Goal: Navigation & Orientation: Understand site structure

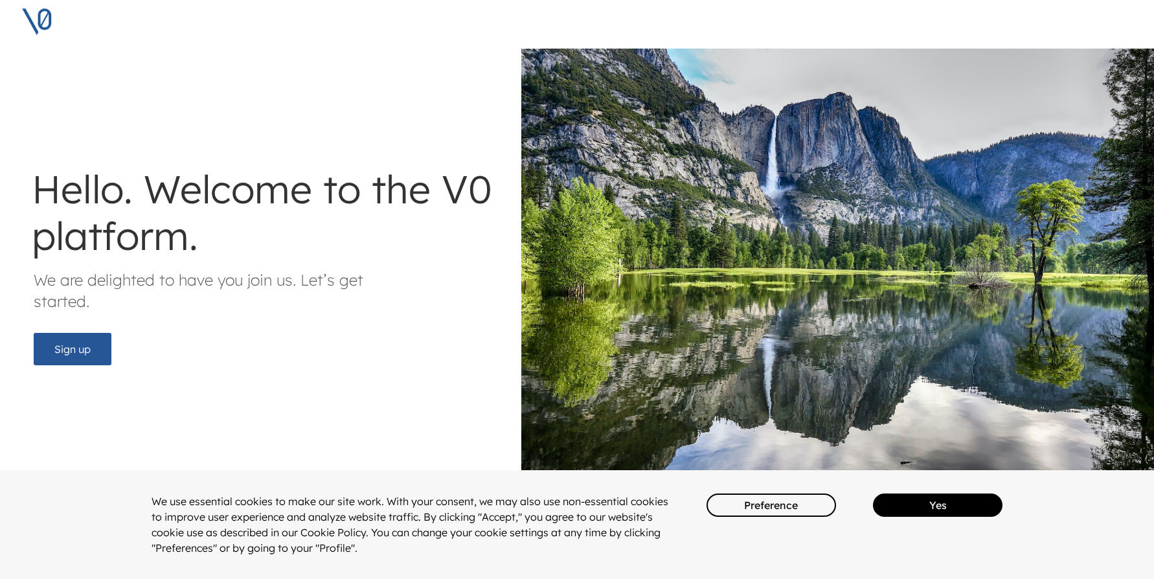
drag, startPoint x: 405, startPoint y: 4, endPoint x: 47, endPoint y: 89, distance: 368.3
click at [47, 89] on div "Hello. Welcome to the V0 platform. We are delighted to have you join us. Let’s …" at bounding box center [580, 262] width 1170 height 463
click at [65, 339] on button "Sign up" at bounding box center [73, 349] width 78 height 32
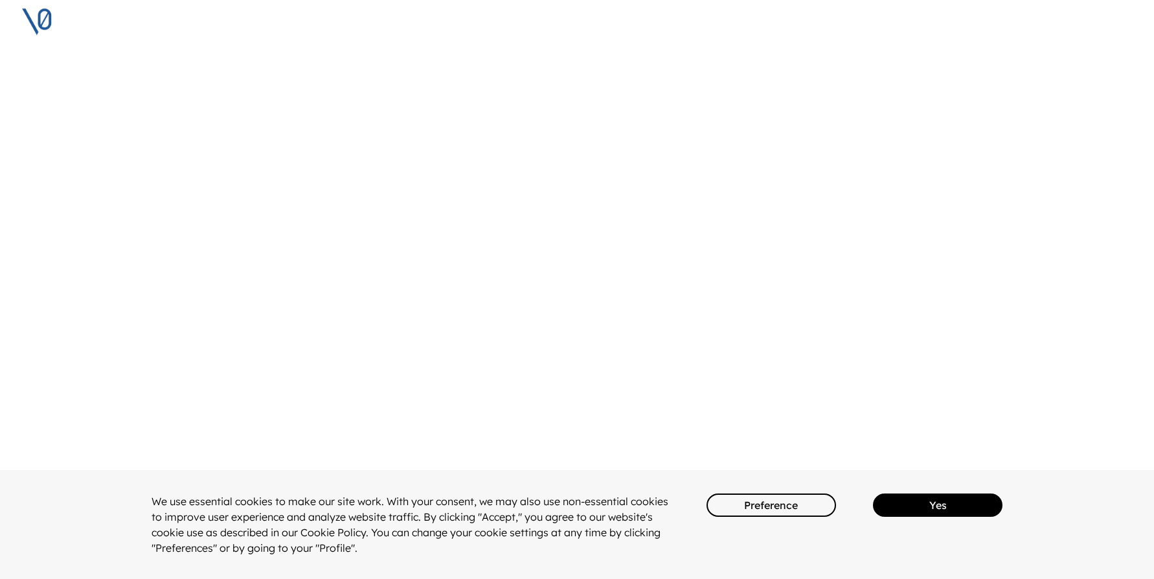
scroll to position [0, 0]
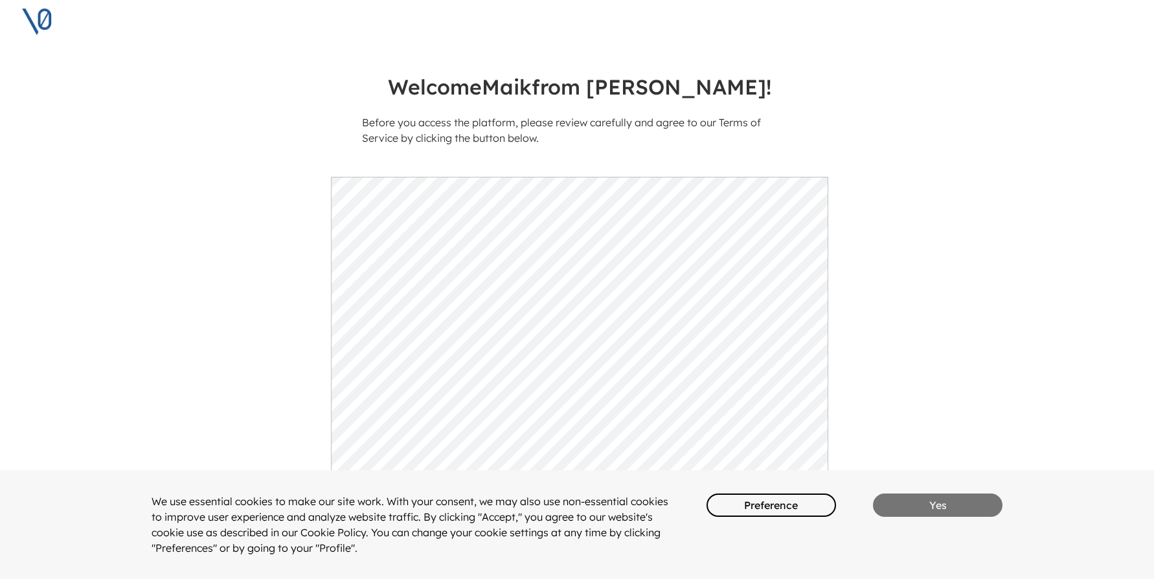
click at [943, 505] on button "Yes" at bounding box center [938, 505] width 130 height 23
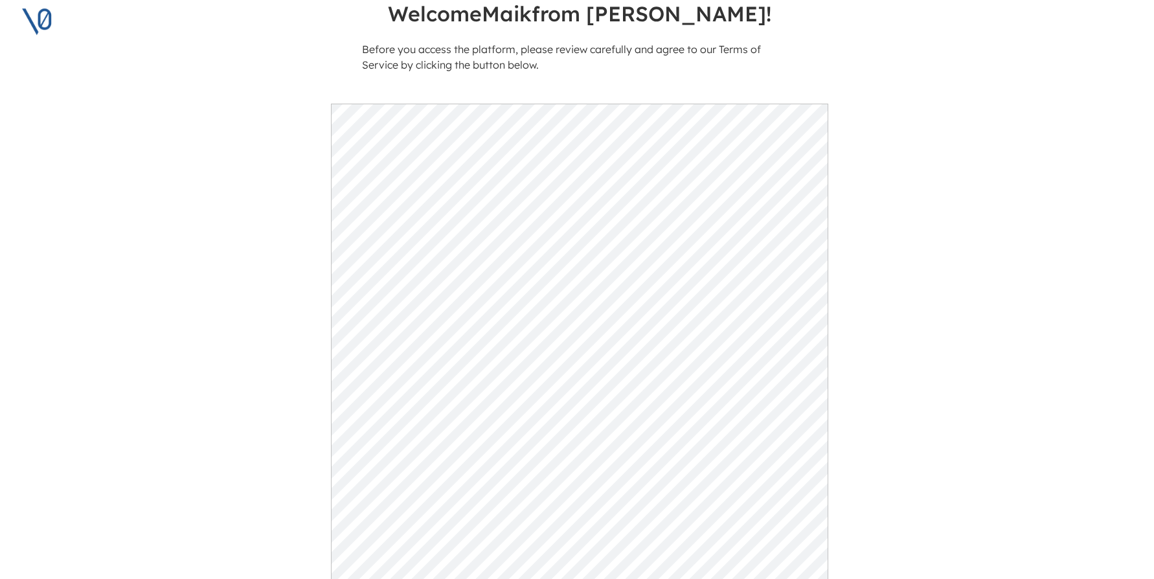
scroll to position [190, 0]
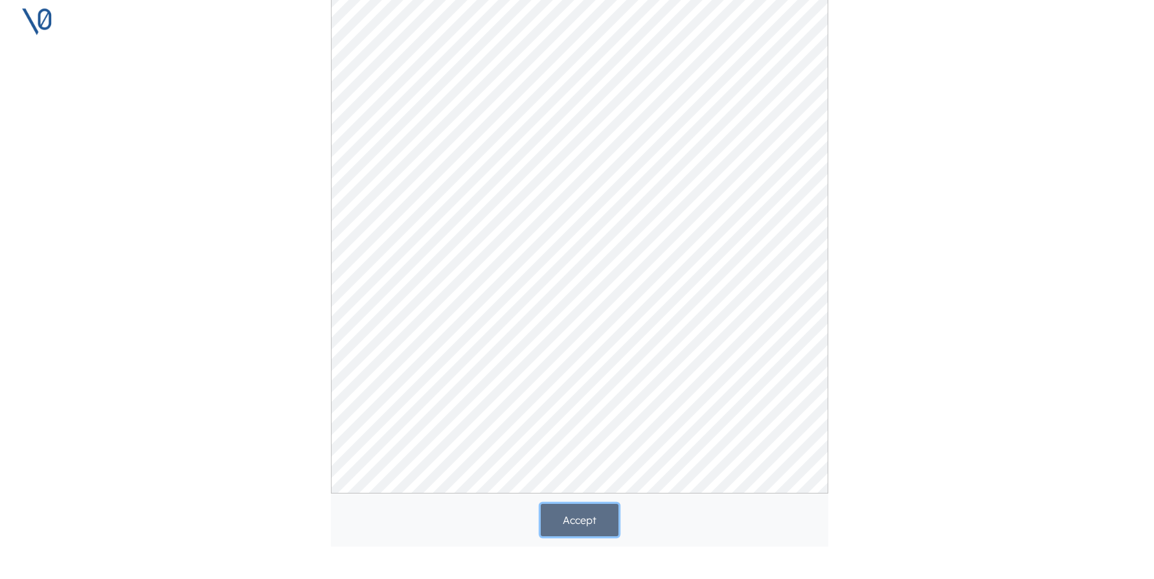
click at [586, 514] on button "Accept" at bounding box center [580, 520] width 78 height 32
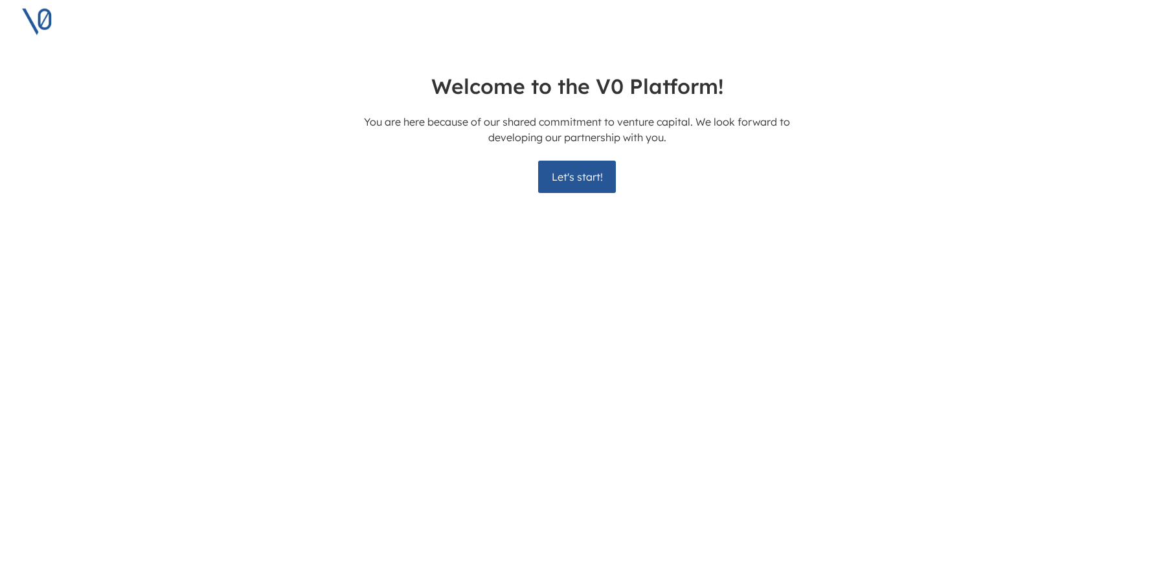
scroll to position [10, 3]
click at [596, 167] on button "Let's start!" at bounding box center [577, 177] width 78 height 32
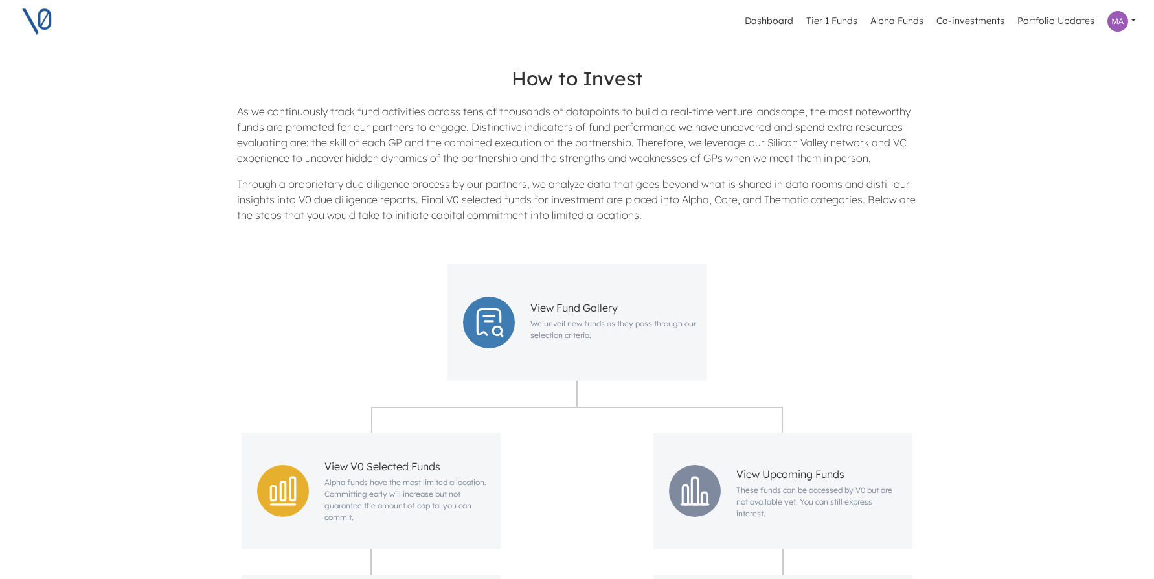
scroll to position [65, 0]
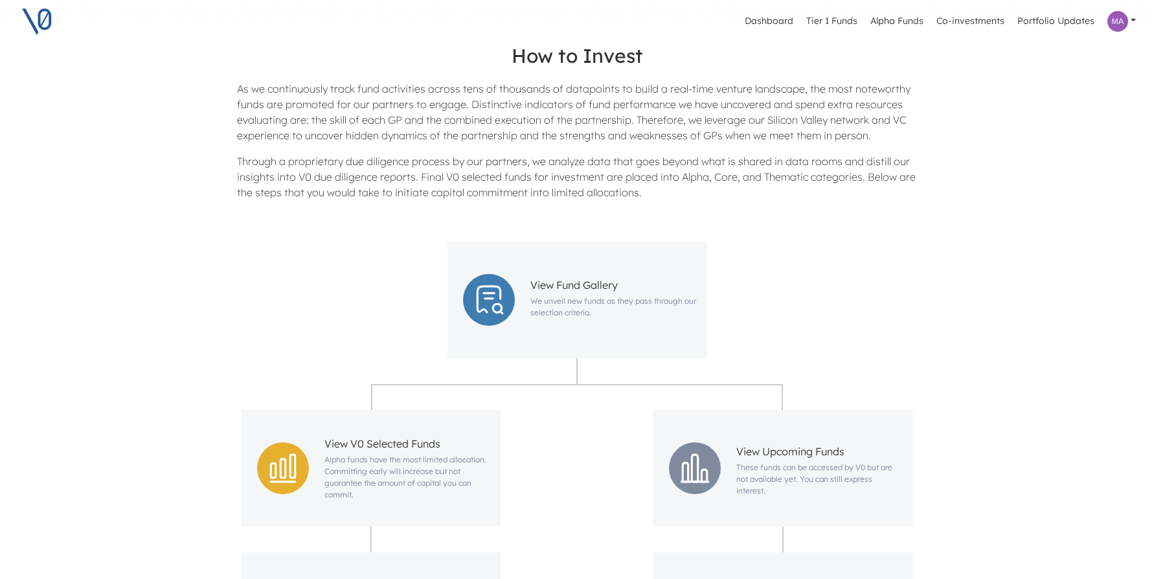
click at [564, 279] on span "View Fund Gallery" at bounding box center [573, 285] width 87 height 13
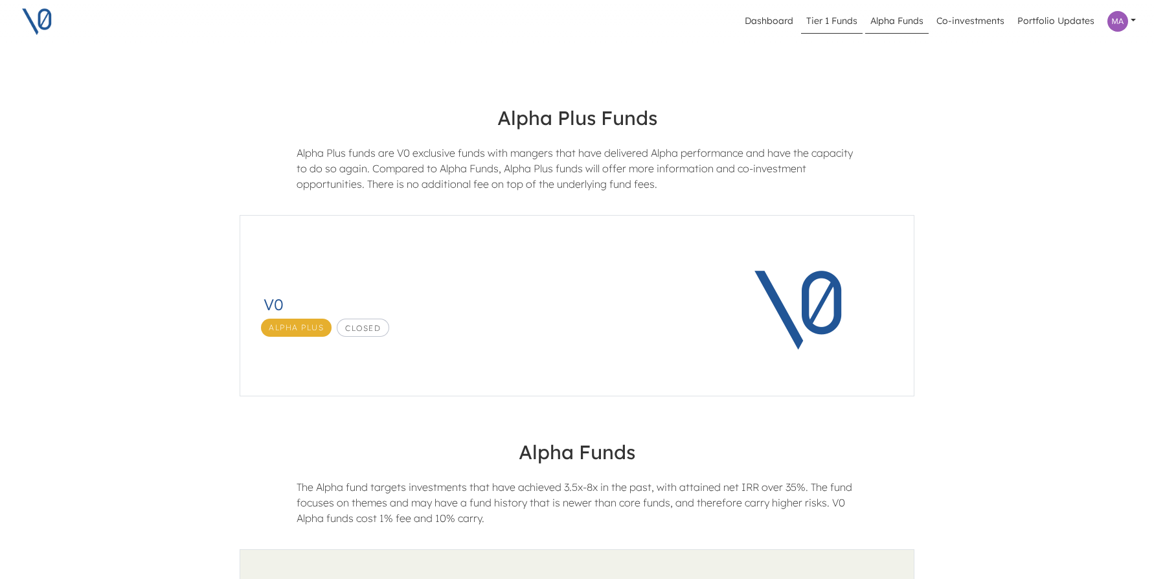
click at [829, 22] on link "Tier 1 Funds" at bounding box center [832, 21] width 62 height 25
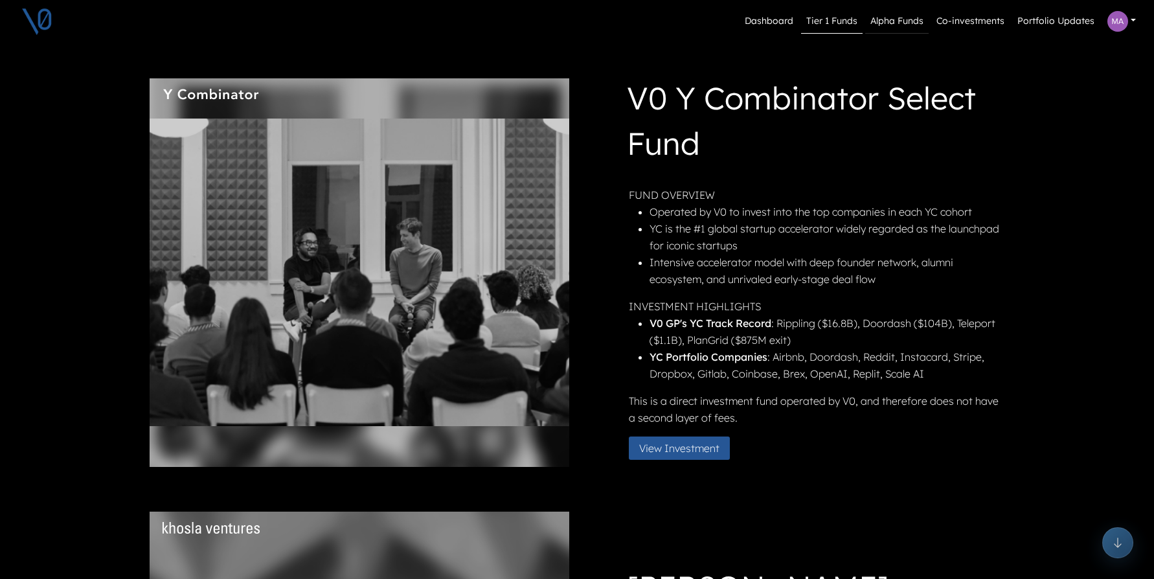
click at [913, 19] on link "Alpha Funds" at bounding box center [896, 21] width 63 height 25
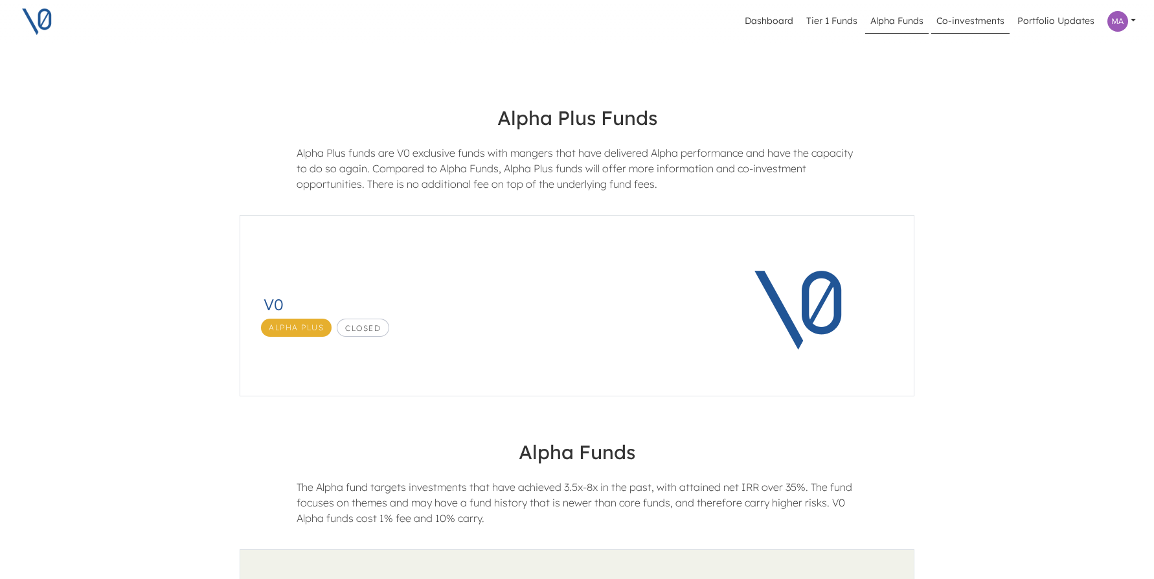
click at [959, 23] on link "Co-investments" at bounding box center [970, 21] width 78 height 25
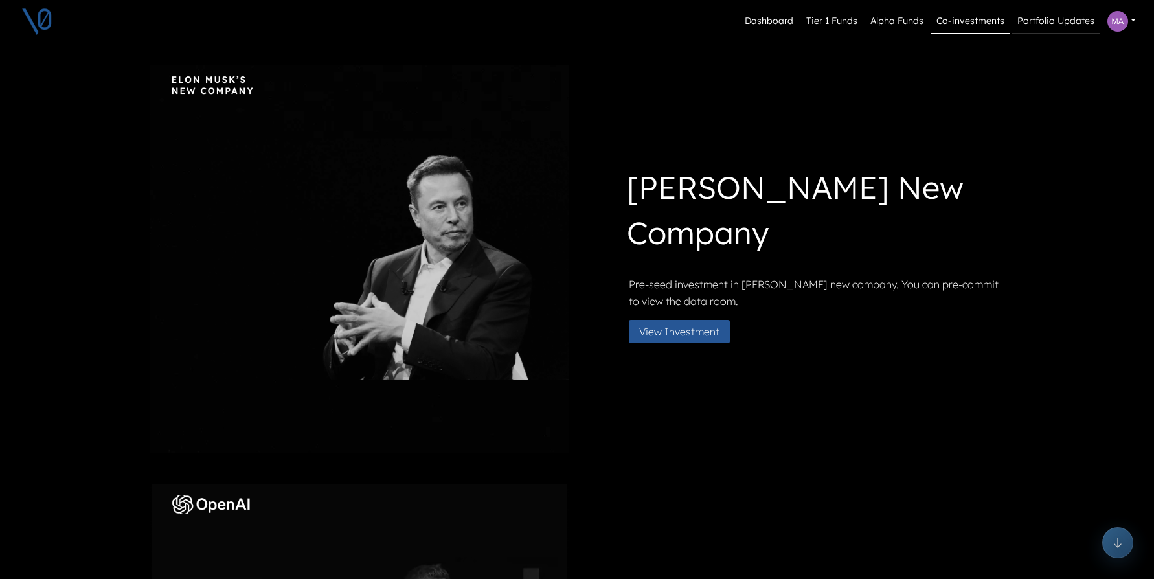
click at [1045, 19] on link "Portfolio Updates" at bounding box center [1055, 21] width 87 height 25
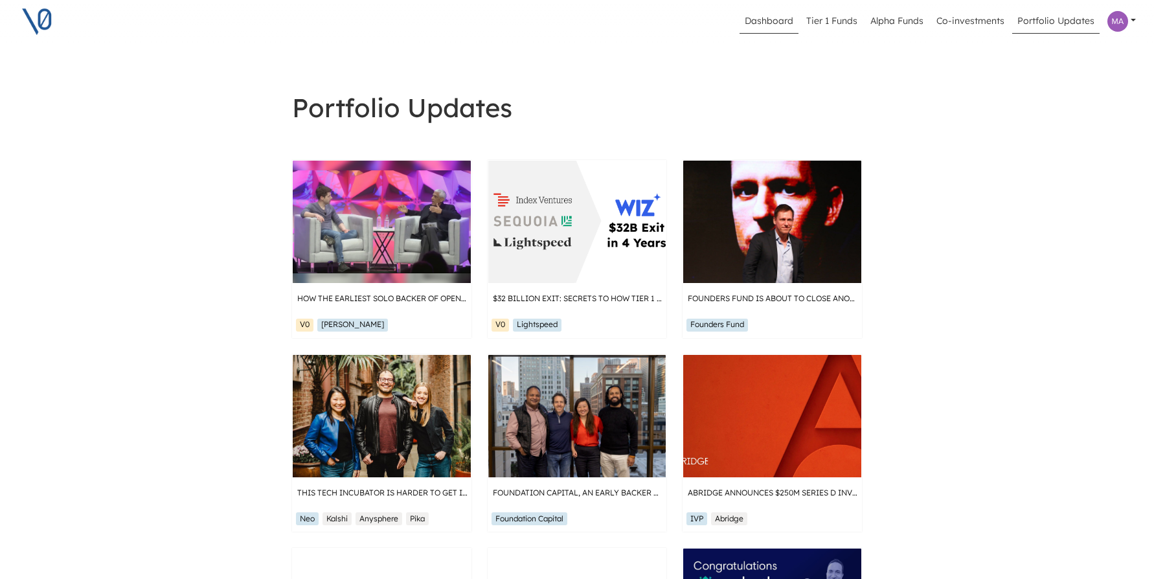
click at [768, 16] on link "Dashboard" at bounding box center [769, 21] width 59 height 25
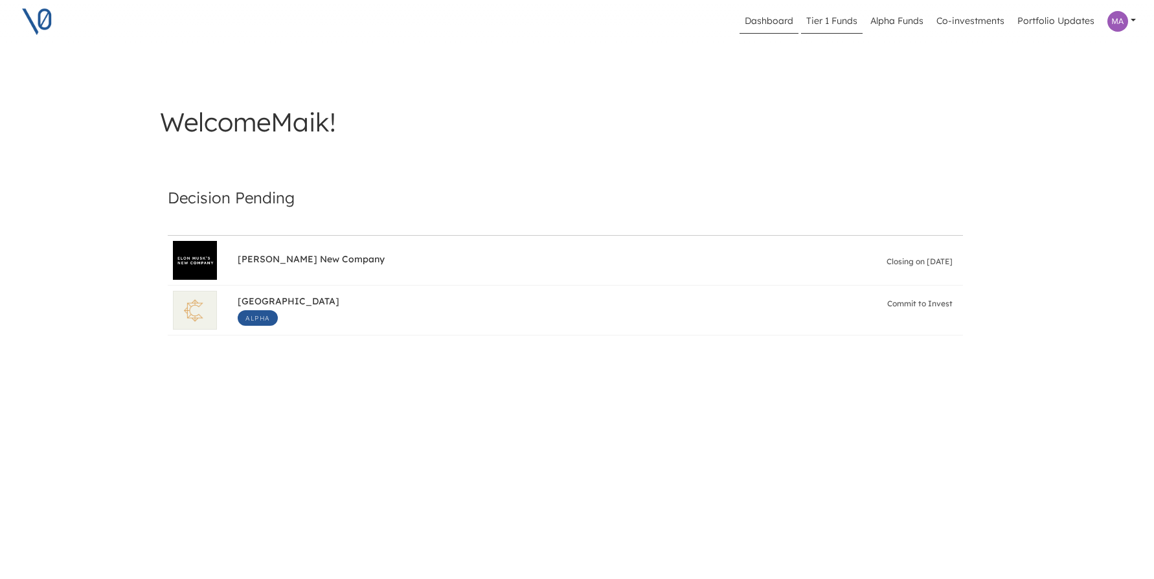
click at [834, 19] on link "Tier 1 Funds" at bounding box center [832, 21] width 62 height 25
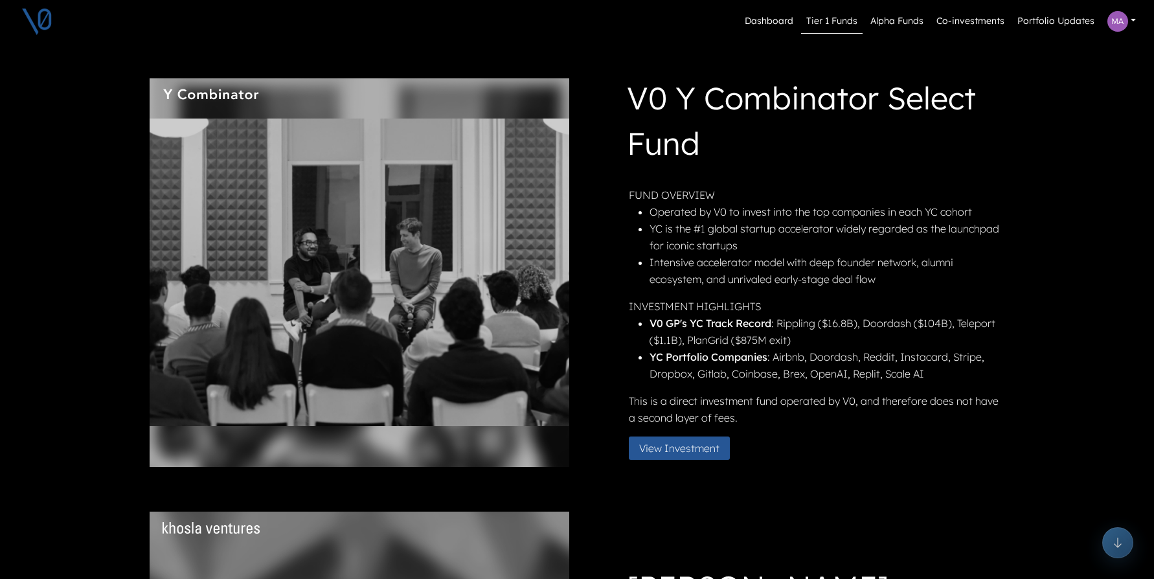
click at [39, 16] on img at bounding box center [37, 21] width 32 height 32
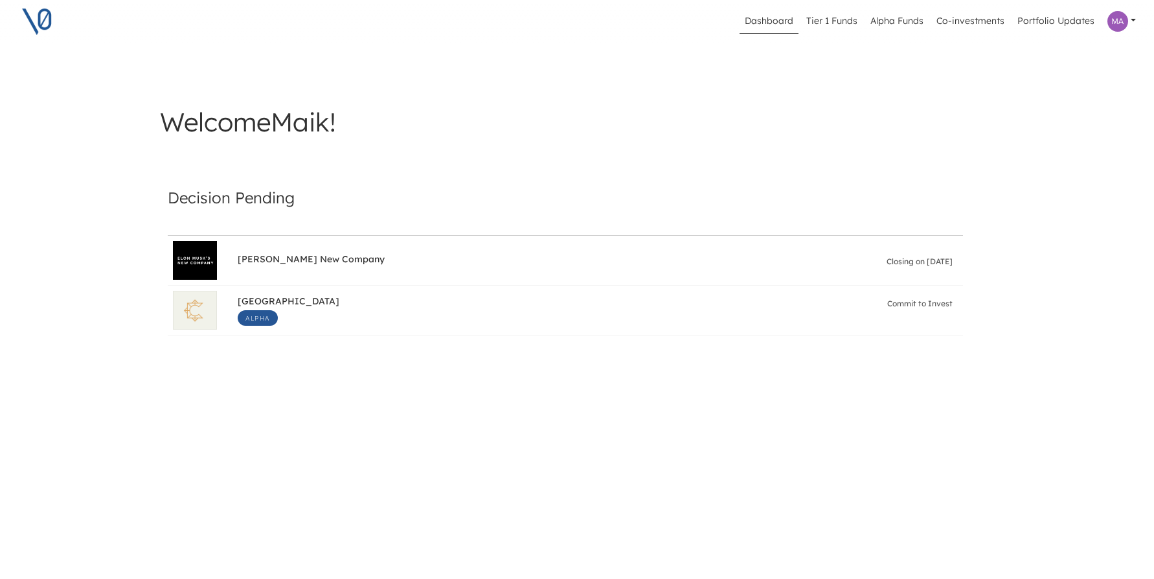
click at [1137, 15] on link at bounding box center [1121, 21] width 39 height 31
click at [1059, 205] on div "Welcome Maik ! Decision Pending Elon Musk's New Company Closing on Nov 15, 2025…" at bounding box center [577, 235] width 1154 height 341
click at [830, 20] on link "Tier 1 Funds" at bounding box center [832, 21] width 62 height 25
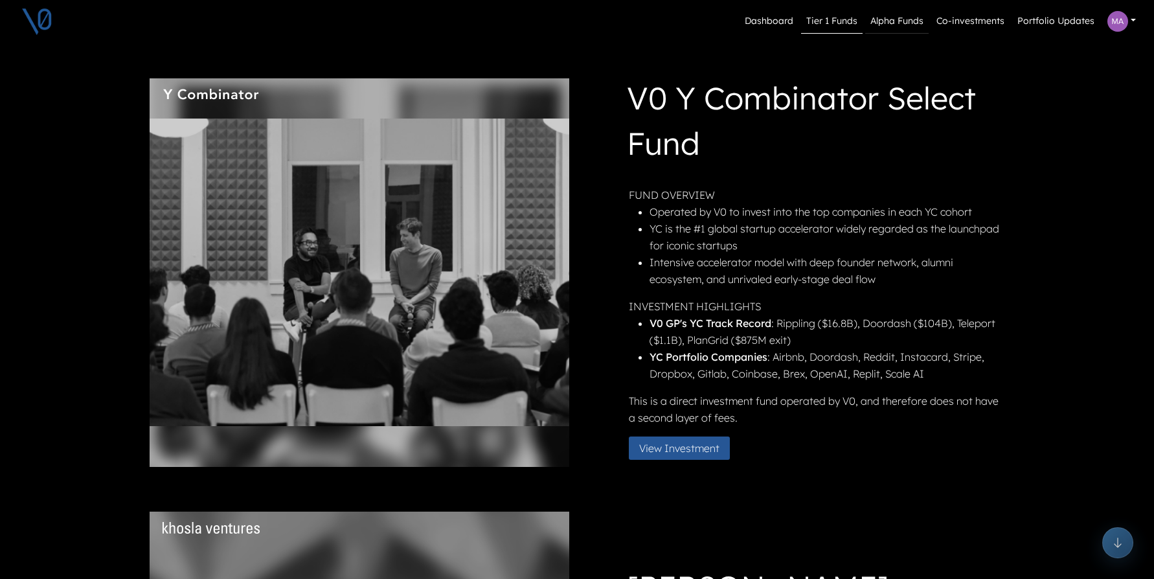
click at [906, 21] on link "Alpha Funds" at bounding box center [896, 21] width 63 height 25
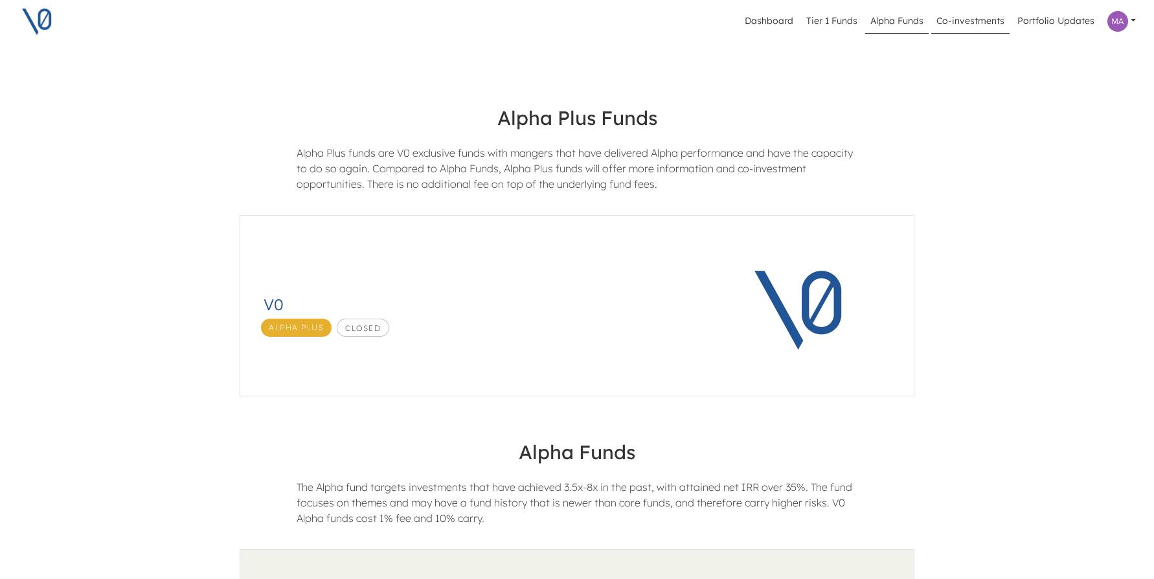
click at [970, 19] on link "Co-investments" at bounding box center [970, 21] width 78 height 25
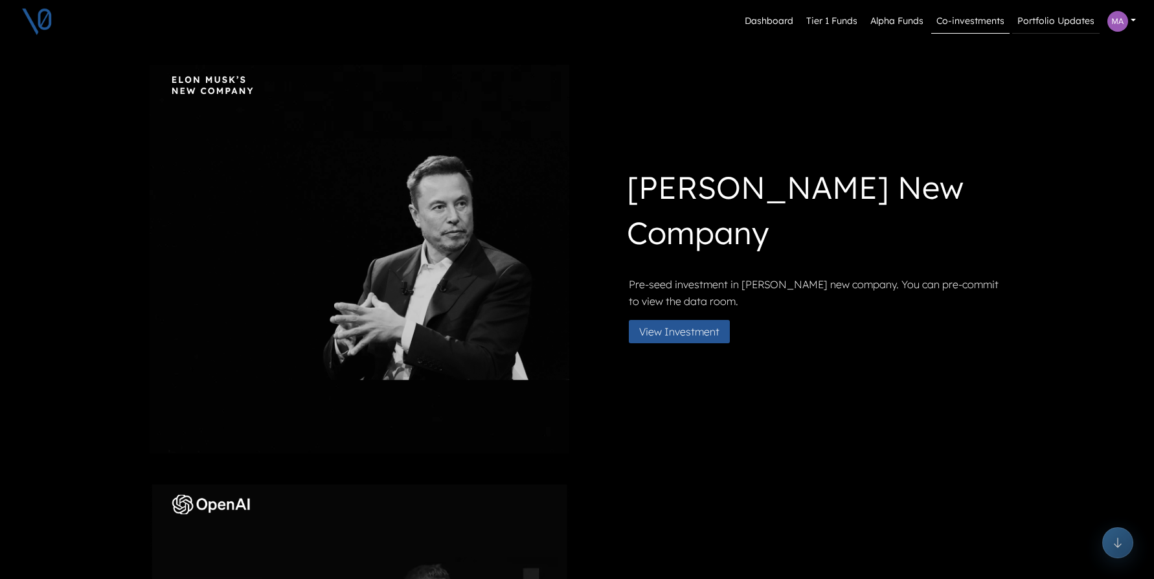
click at [1062, 21] on link "Portfolio Updates" at bounding box center [1055, 21] width 87 height 25
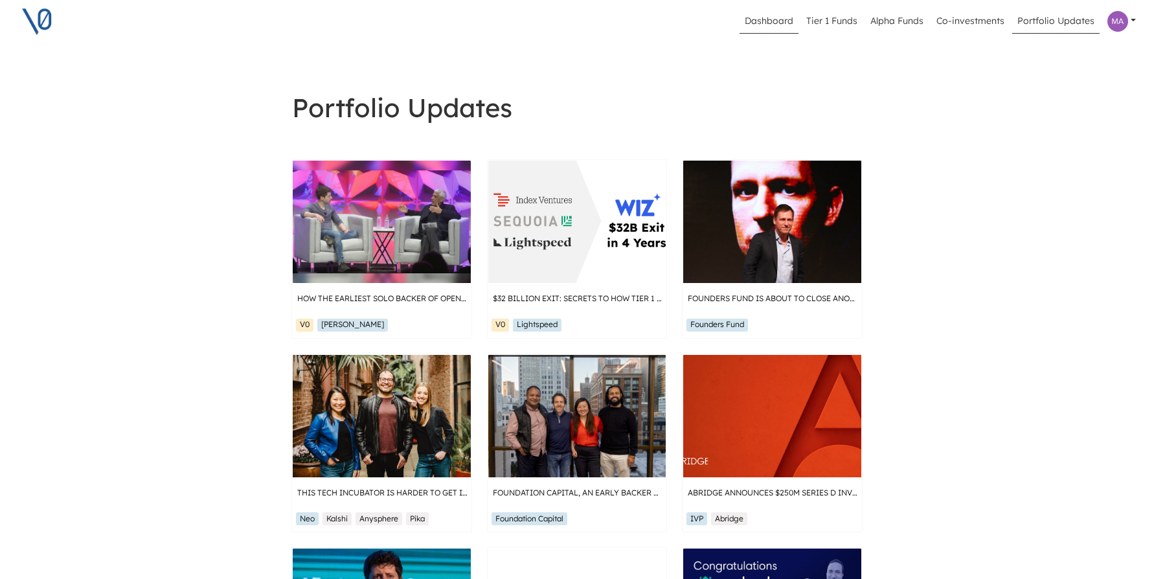
click at [781, 19] on link "Dashboard" at bounding box center [769, 21] width 59 height 25
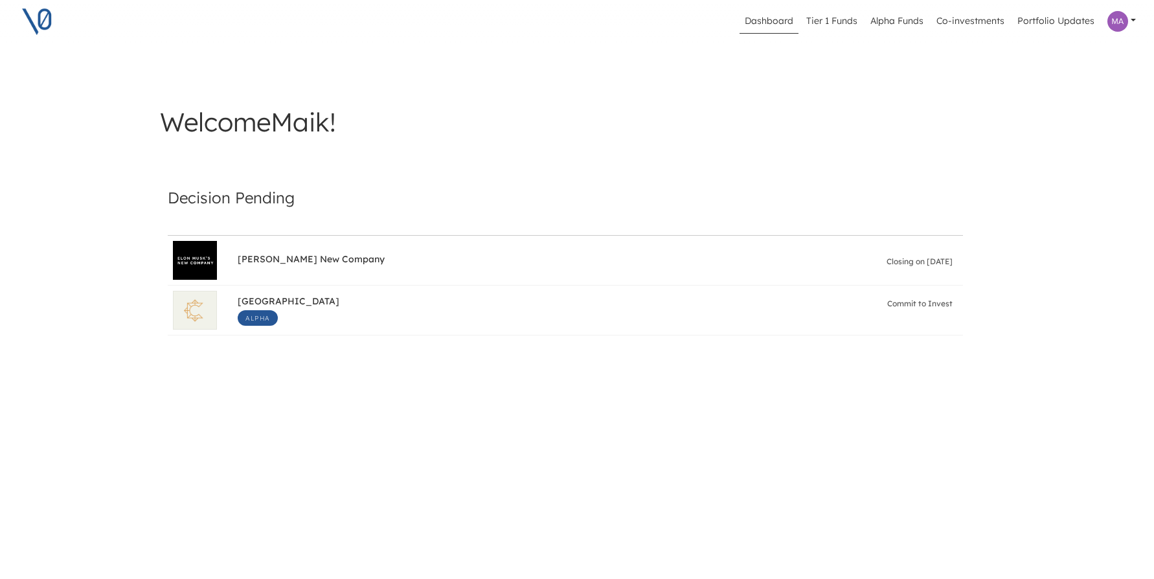
click at [1132, 17] on link at bounding box center [1121, 21] width 39 height 31
click at [1039, 117] on button "Log out" at bounding box center [1070, 116] width 128 height 21
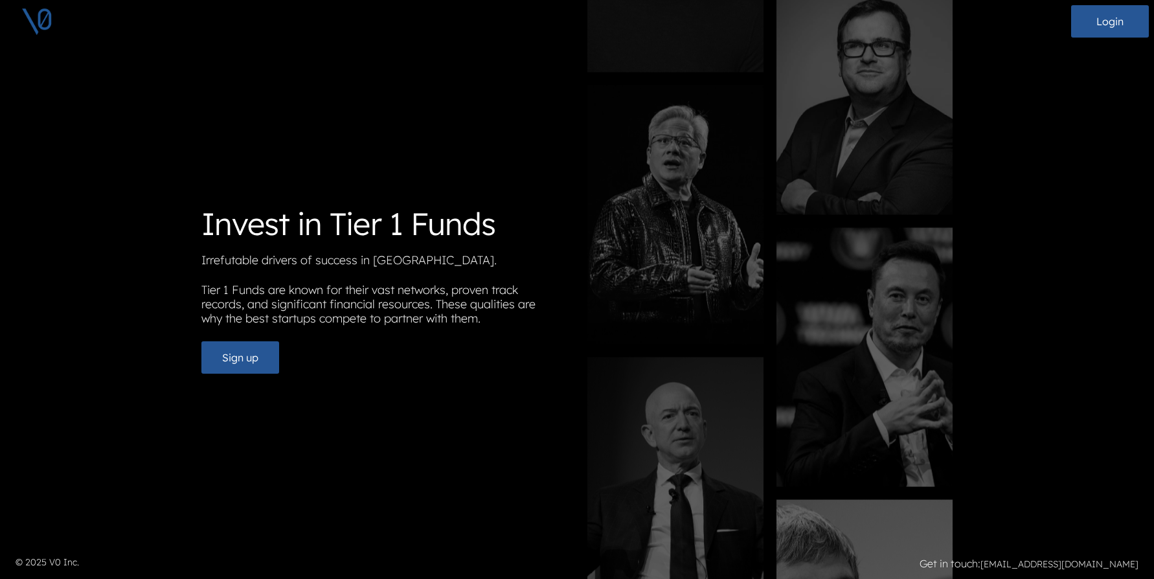
drag, startPoint x: 251, startPoint y: 1, endPoint x: 51, endPoint y: 141, distance: 244.2
click at [51, 141] on div "Invest in Tier 1 Funds Irrefutable drivers of success in [GEOGRAPHIC_DATA]. Tie…" at bounding box center [577, 289] width 1154 height 579
